Goal: Task Accomplishment & Management: Use online tool/utility

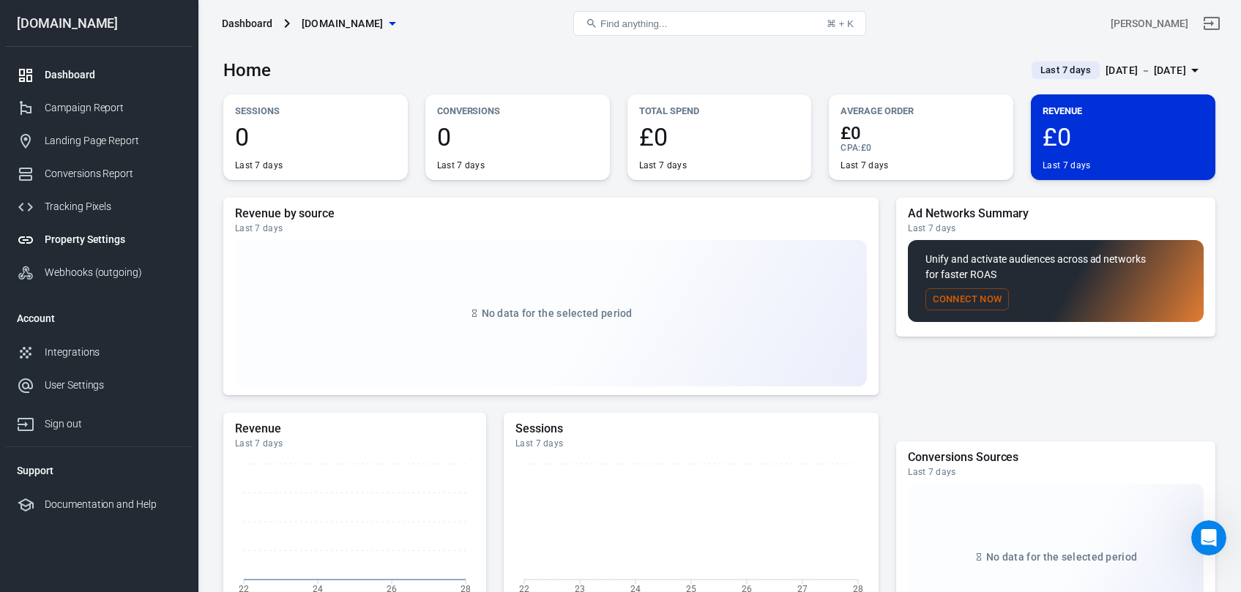
click at [100, 245] on div "Property Settings" at bounding box center [113, 239] width 136 height 15
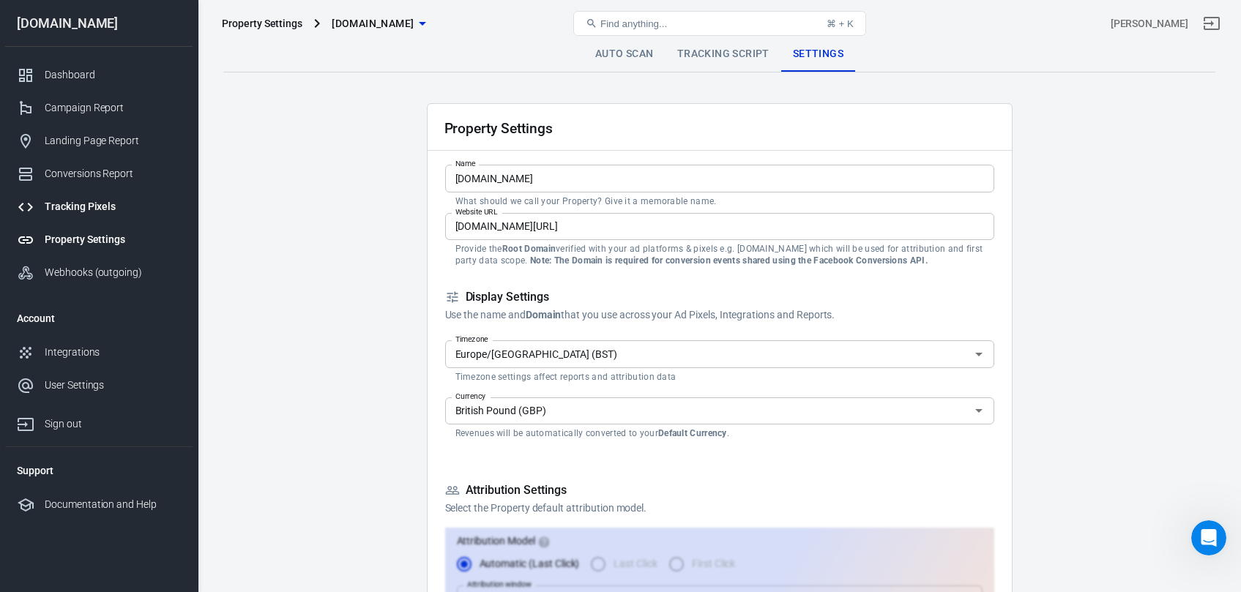
click at [104, 213] on div "Tracking Pixels" at bounding box center [113, 206] width 136 height 15
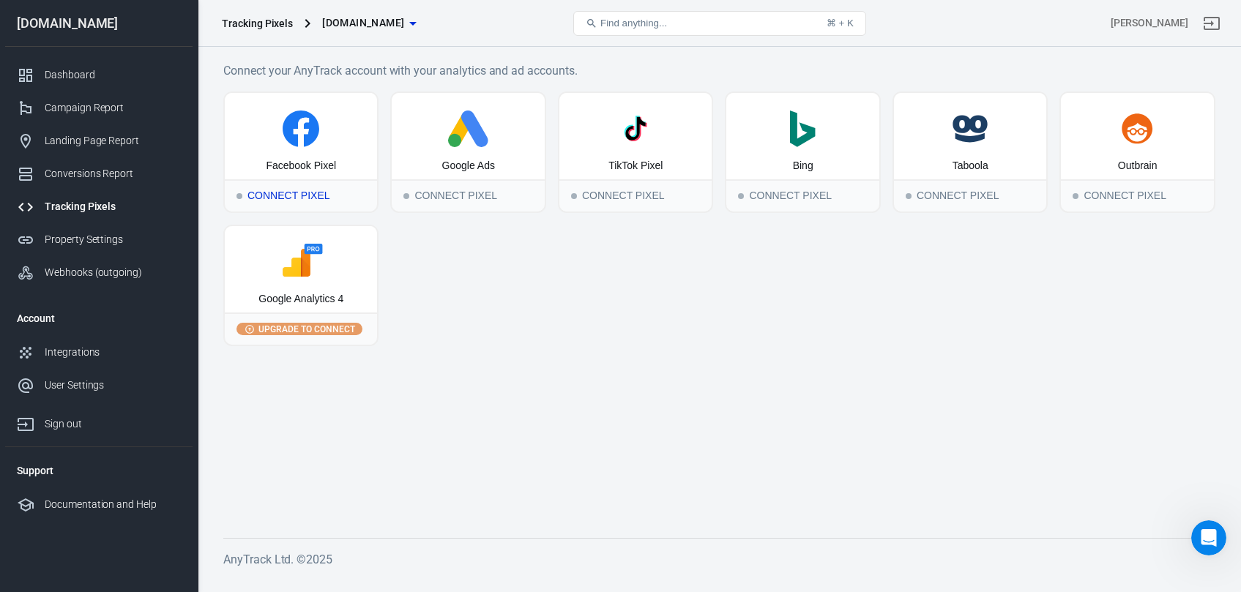
click at [302, 193] on div "Connect Pixel" at bounding box center [301, 195] width 152 height 32
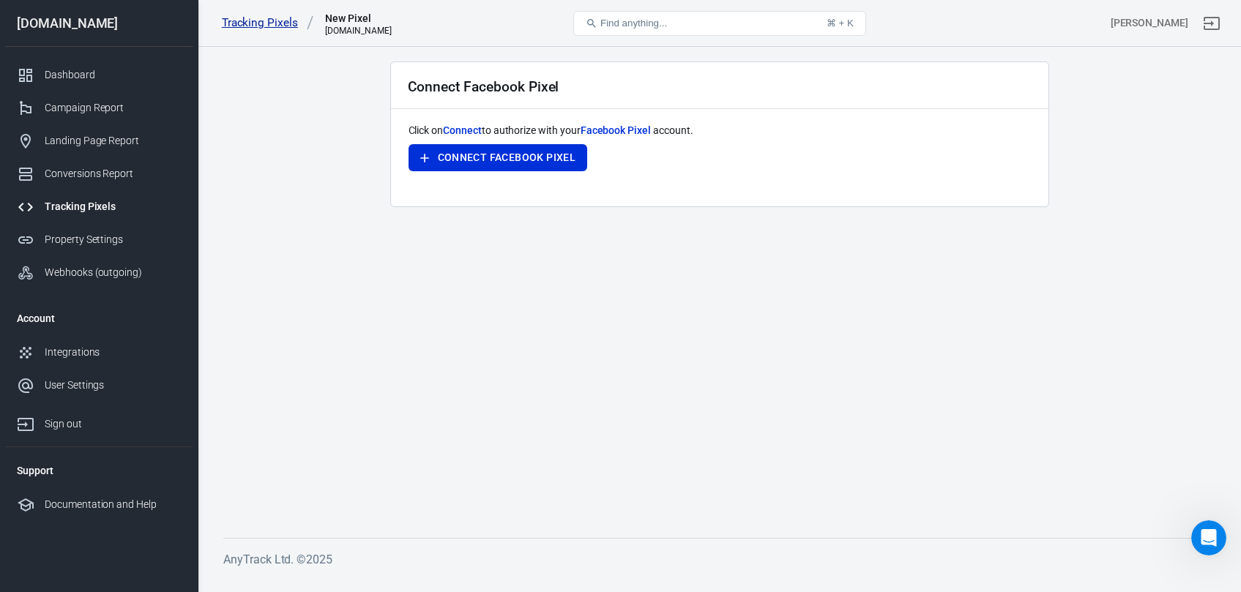
click at [261, 26] on link "Tracking Pixels" at bounding box center [268, 22] width 92 height 15
